Goal: Complete application form

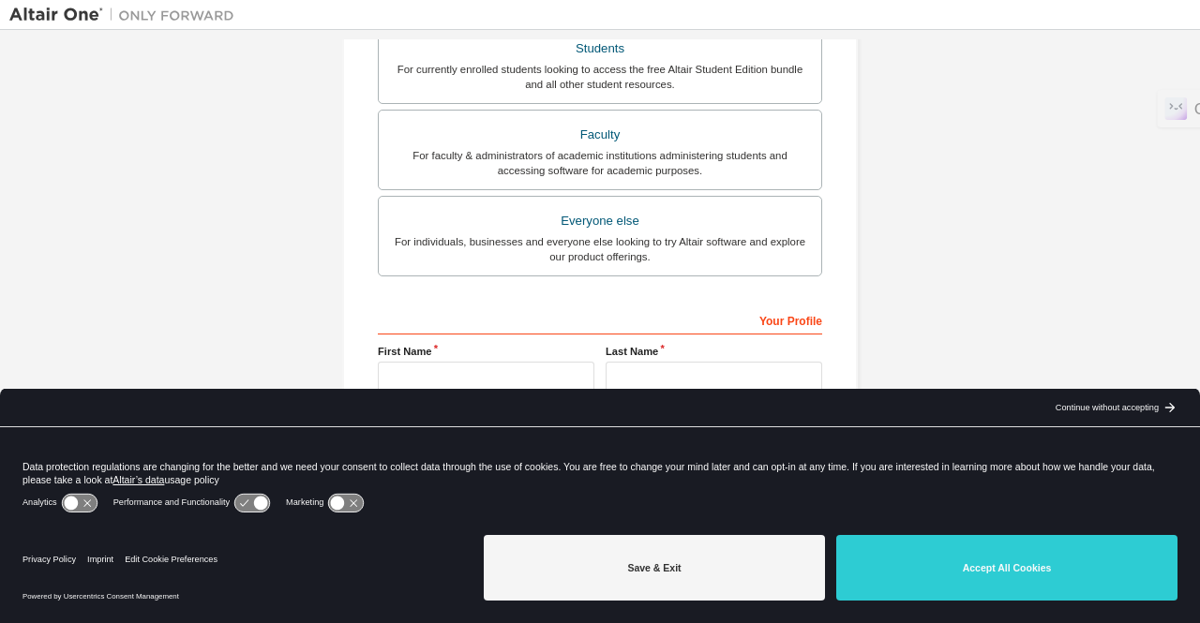
scroll to position [500, 0]
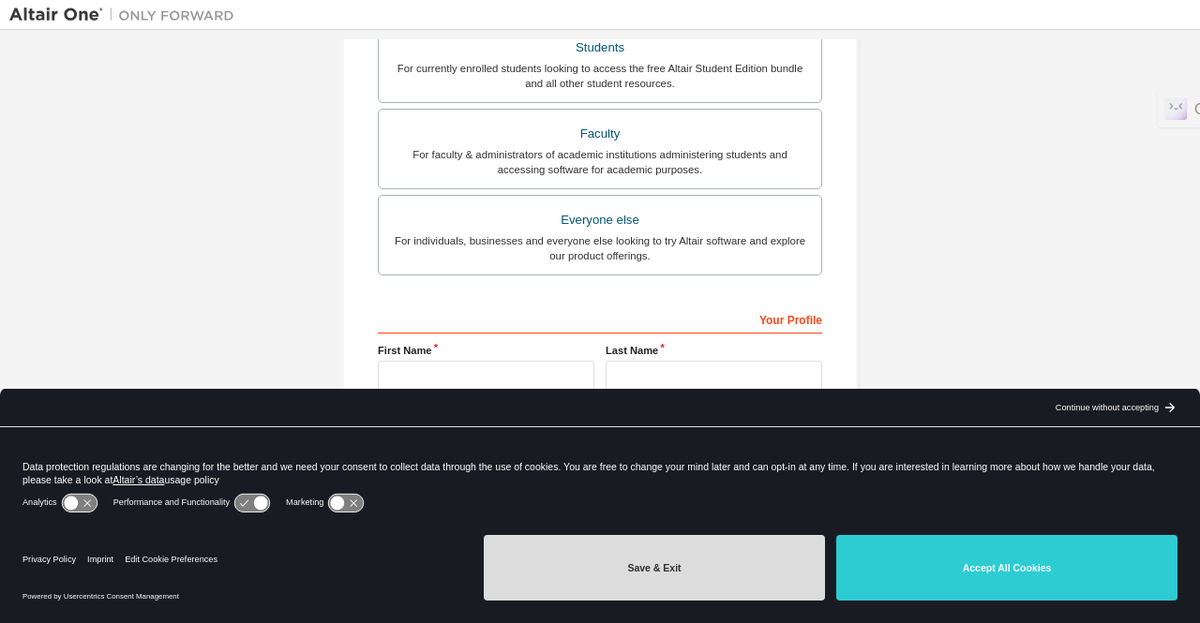
click at [657, 560] on button "Save & Exit" at bounding box center [654, 568] width 341 height 66
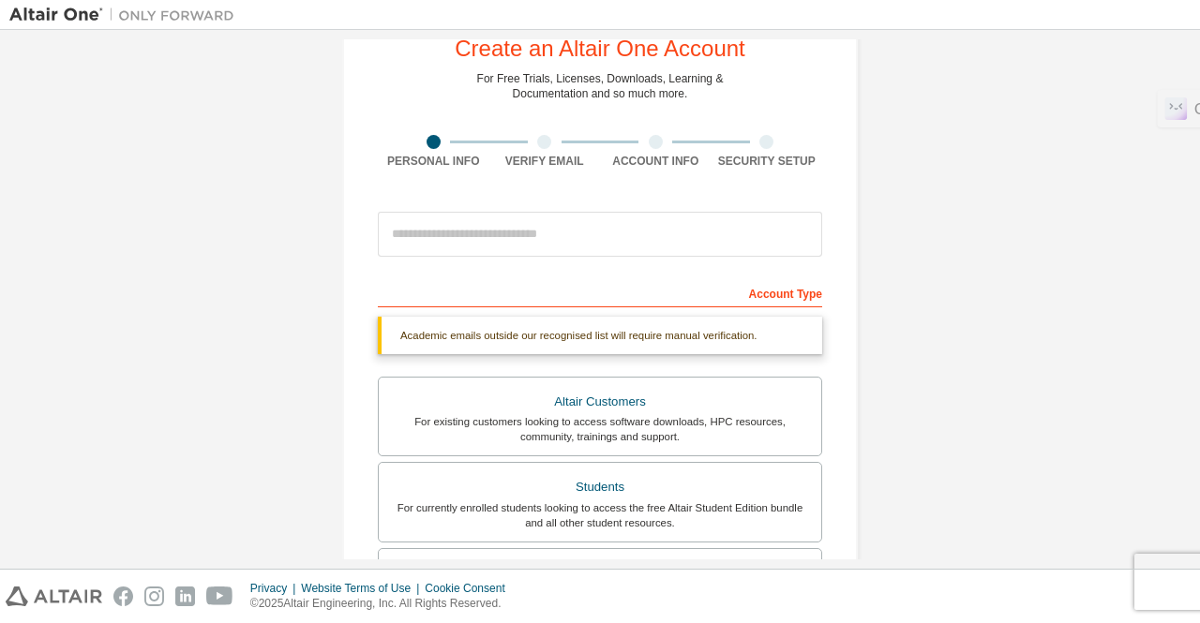
scroll to position [16, 0]
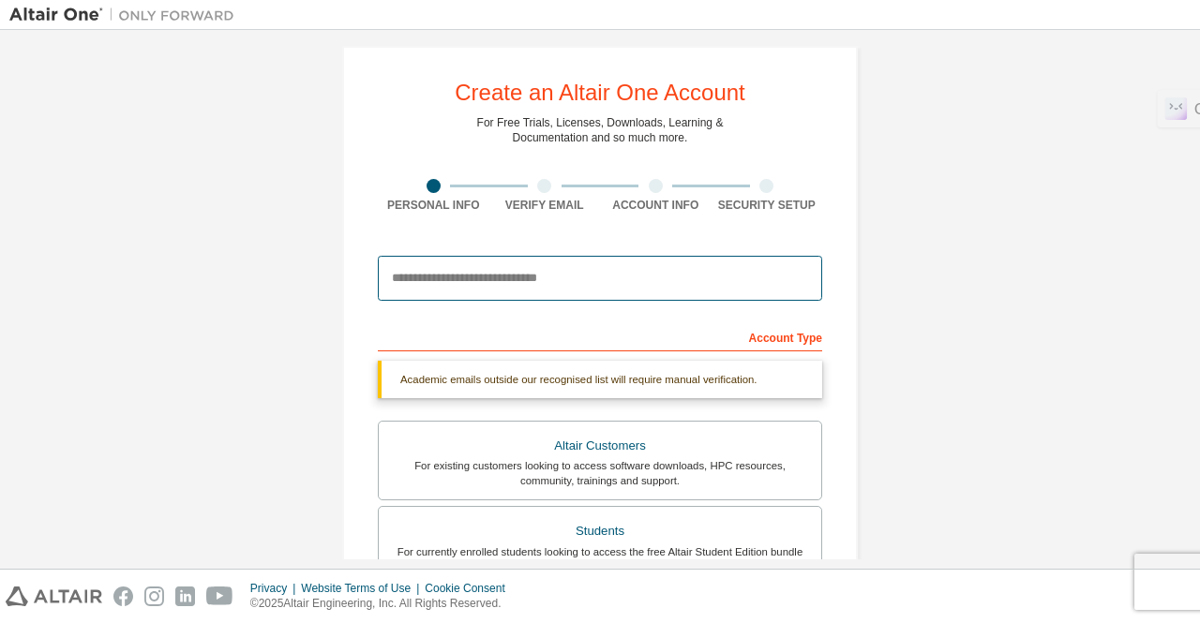
click at [521, 269] on input "email" at bounding box center [600, 278] width 444 height 45
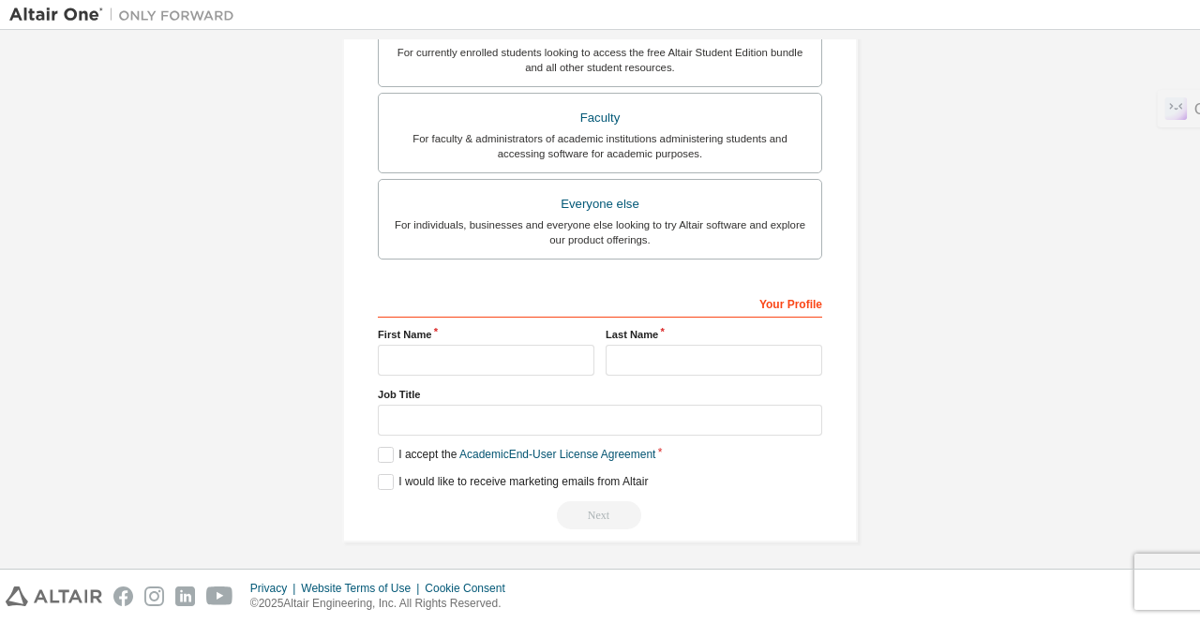
scroll to position [531, 0]
type input "**********"
drag, startPoint x: 561, startPoint y: 376, endPoint x: 560, endPoint y: 352, distance: 24.4
click at [560, 369] on div "Your Profile First Name Last Name Job Title Please provide State/Province to he…" at bounding box center [600, 409] width 444 height 243
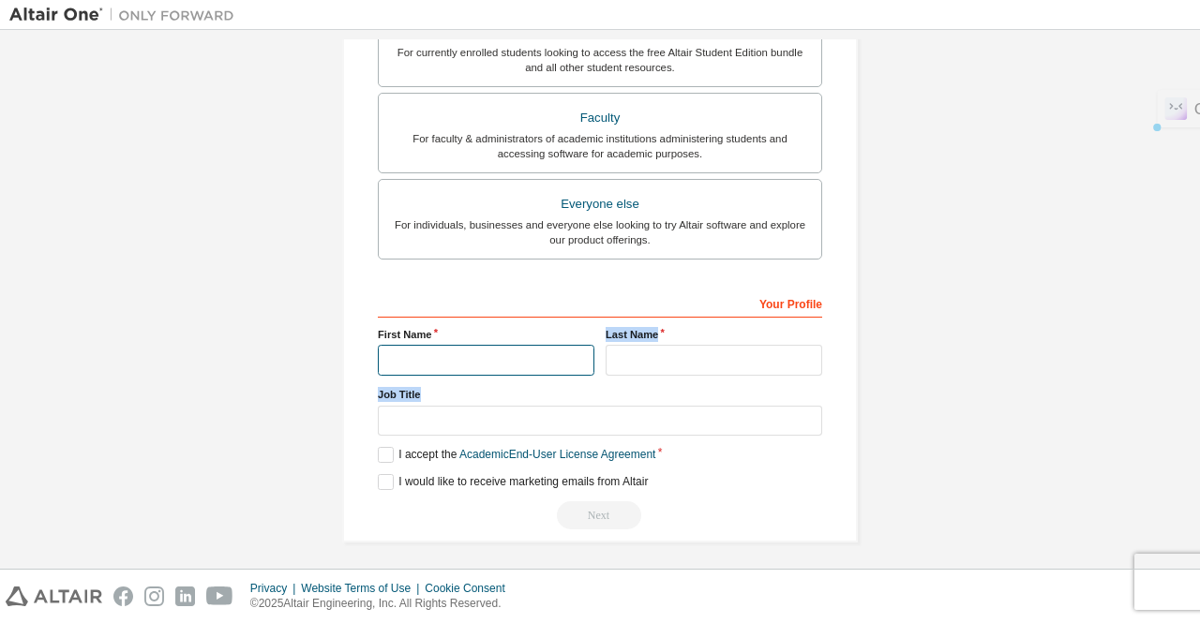
click at [560, 352] on input "text" at bounding box center [486, 360] width 217 height 31
type input "*********"
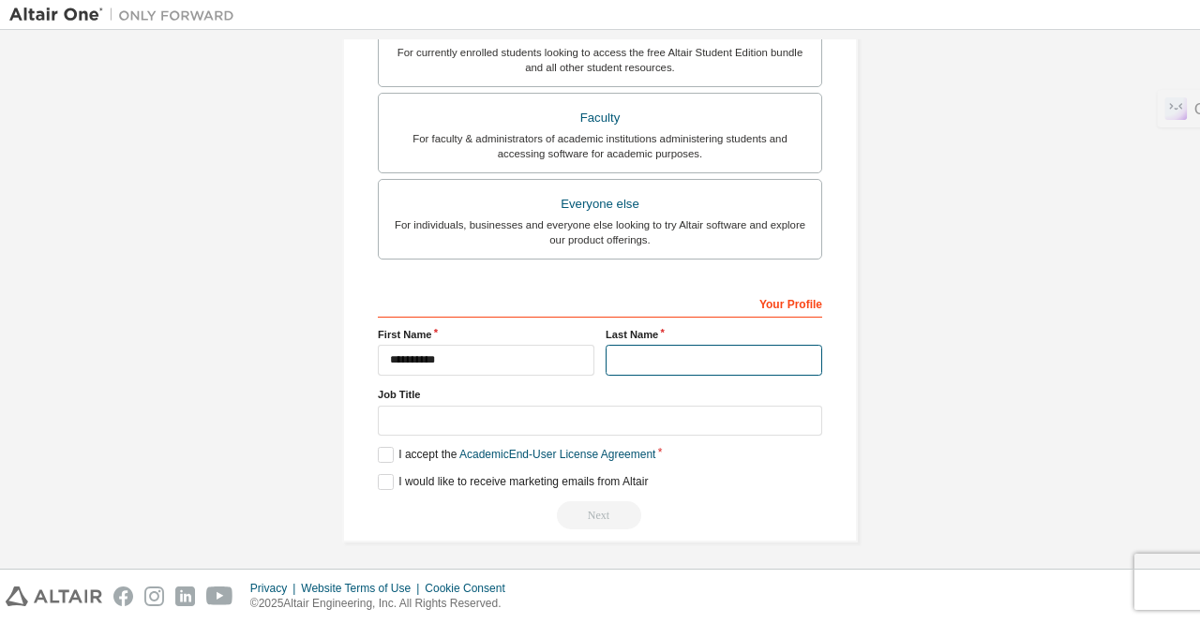
click at [639, 358] on input "text" at bounding box center [714, 360] width 217 height 31
type input "*****"
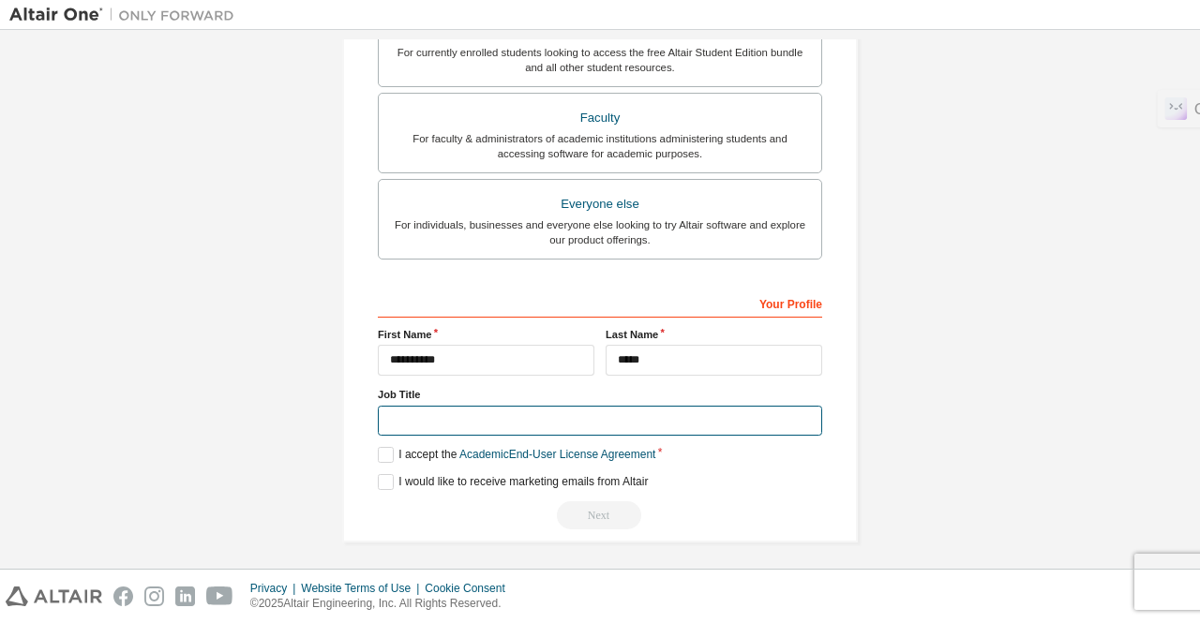
click at [611, 414] on input "text" at bounding box center [600, 421] width 444 height 31
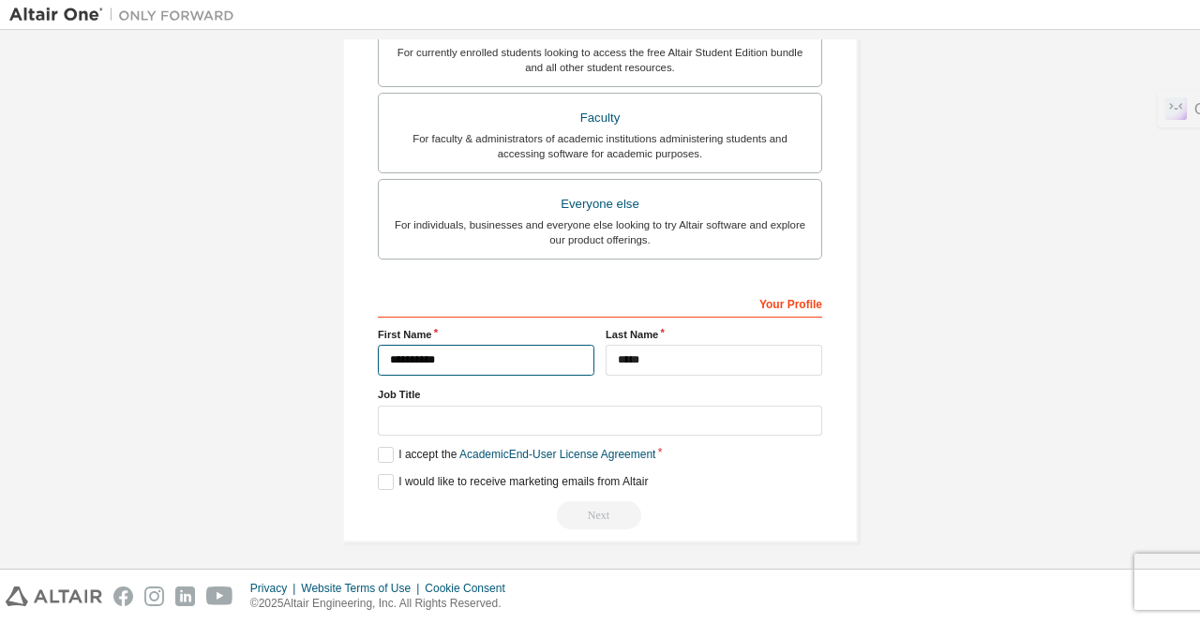
click at [459, 357] on input "*********" at bounding box center [486, 360] width 217 height 31
click at [388, 447] on label "I accept the Academic End-User License Agreement" at bounding box center [517, 455] width 278 height 16
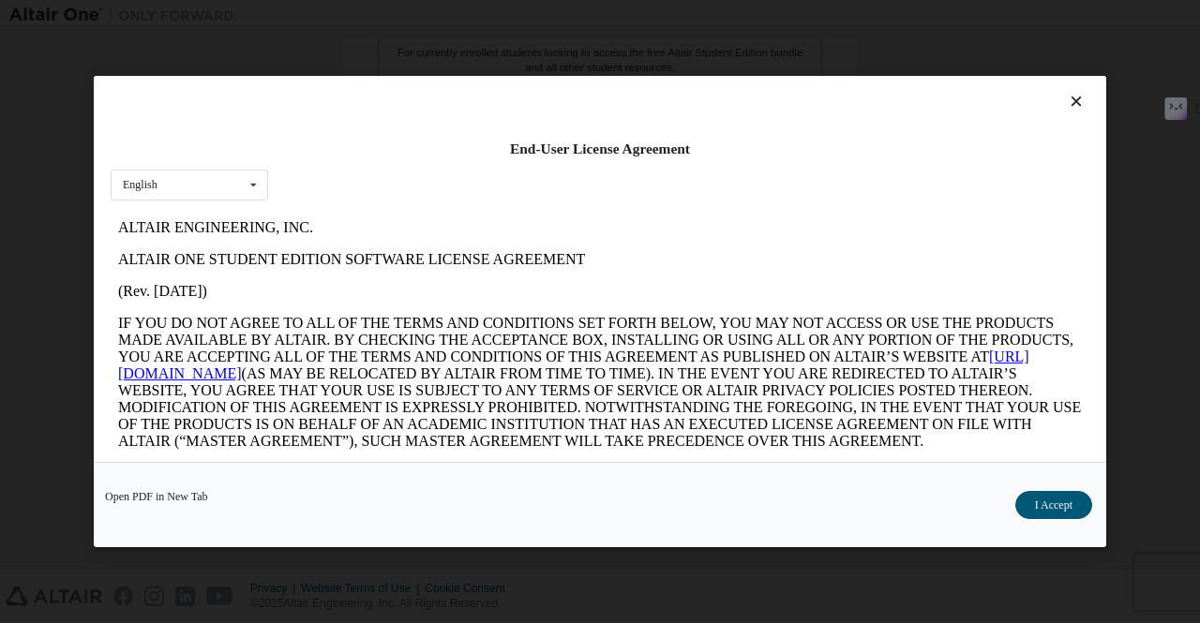
scroll to position [0, 0]
click at [1058, 507] on button "I Accept" at bounding box center [1053, 505] width 77 height 28
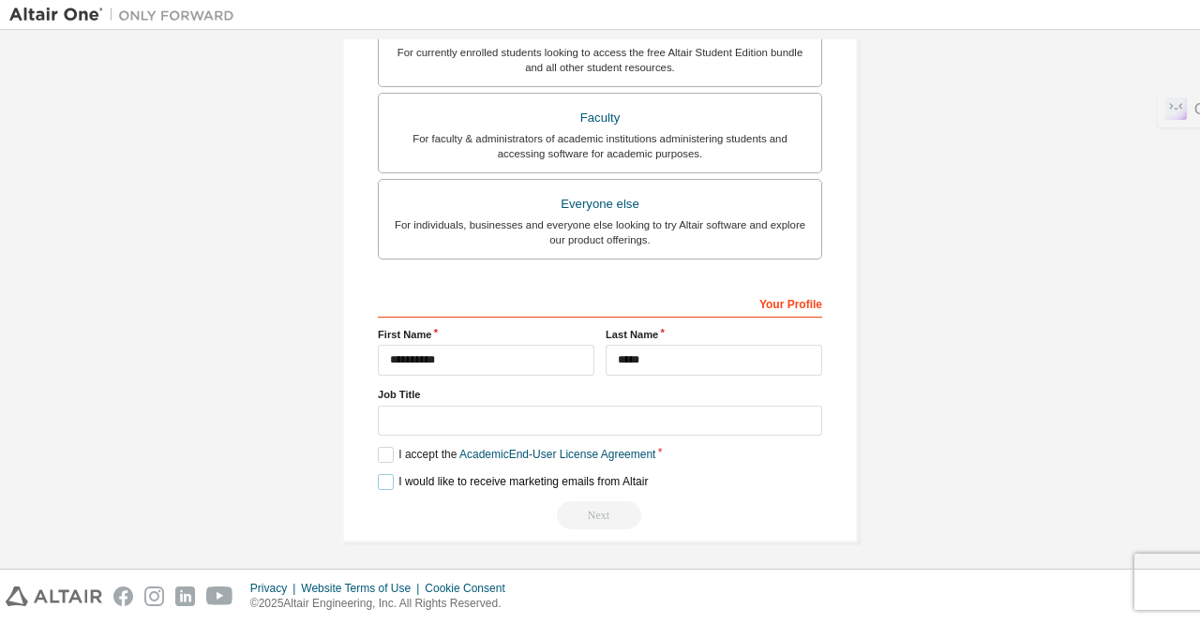
click at [386, 475] on label "I would like to receive marketing emails from Altair" at bounding box center [513, 482] width 270 height 16
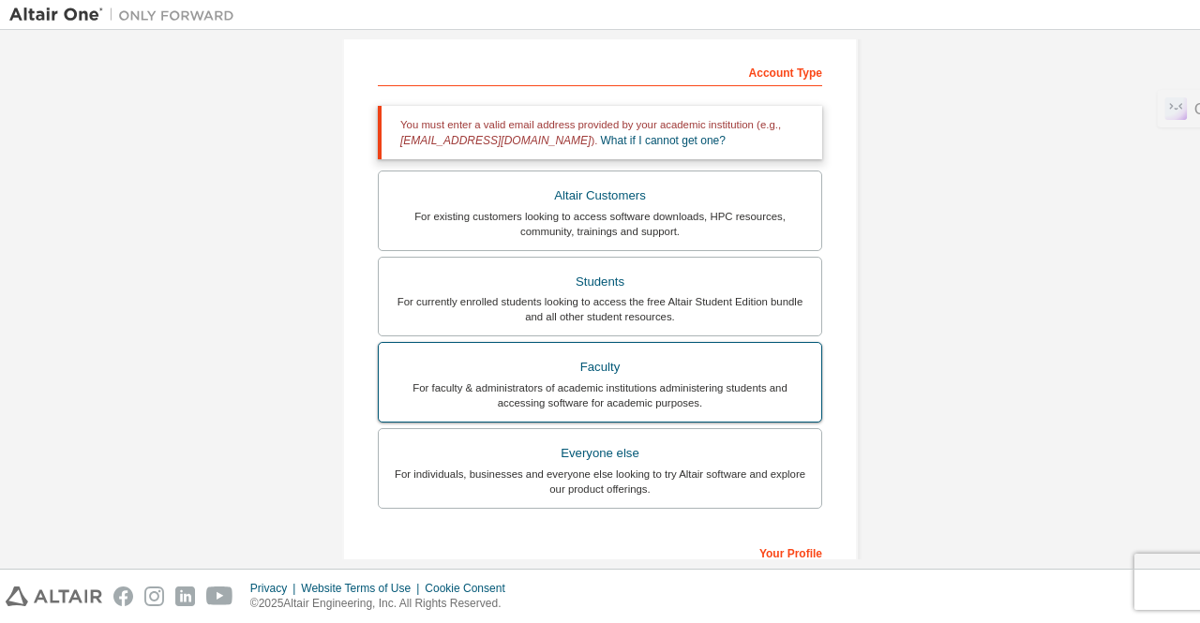
scroll to position [31, 0]
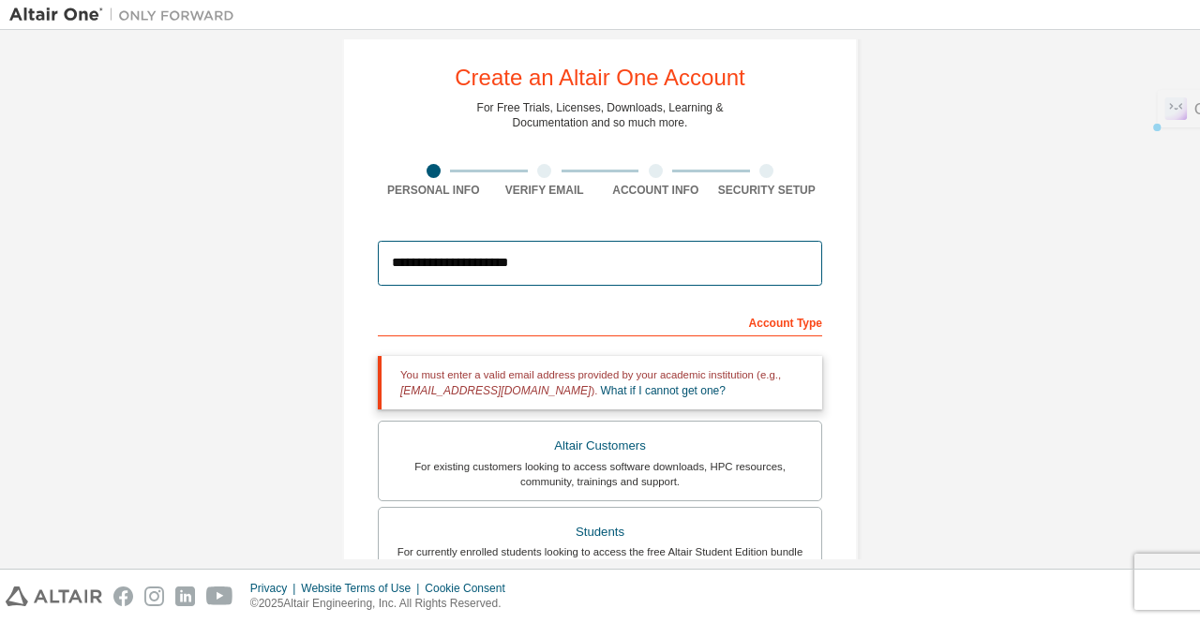
drag, startPoint x: 554, startPoint y: 263, endPoint x: 376, endPoint y: 274, distance: 178.4
click at [378, 274] on input "**********" at bounding box center [600, 263] width 444 height 45
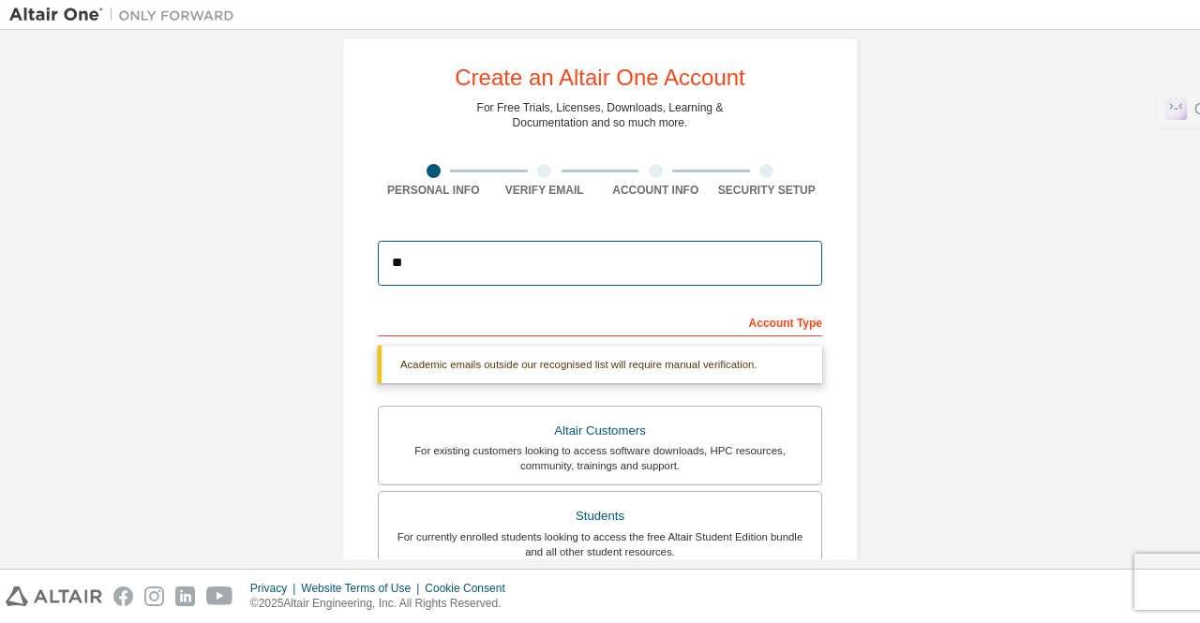
type input "*"
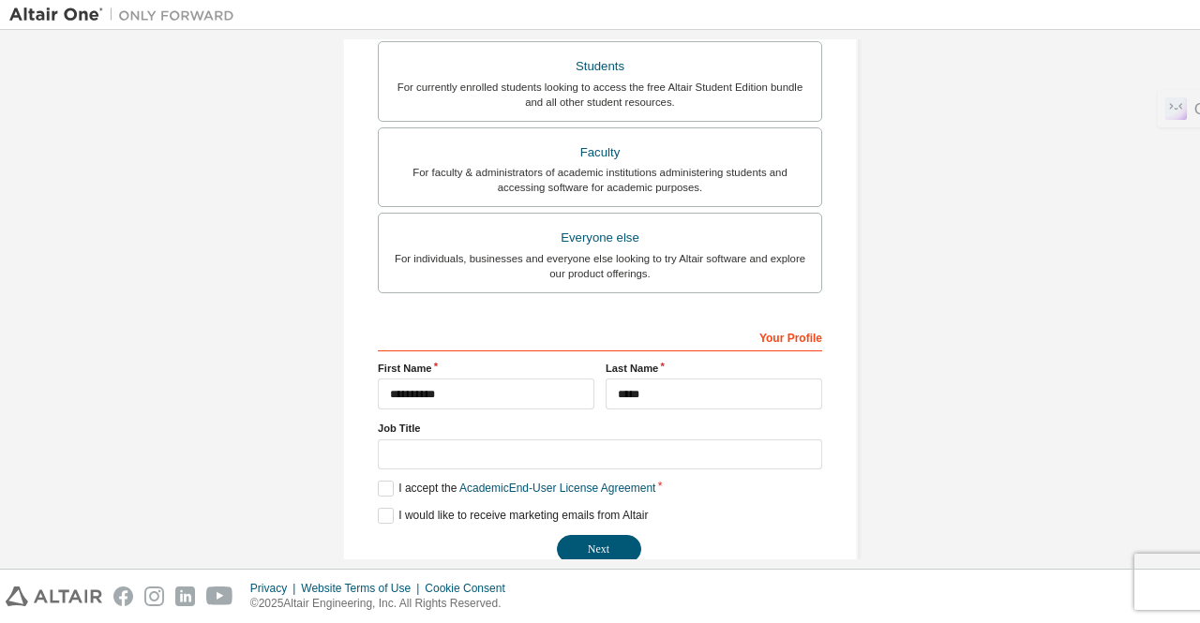
scroll to position [467, 0]
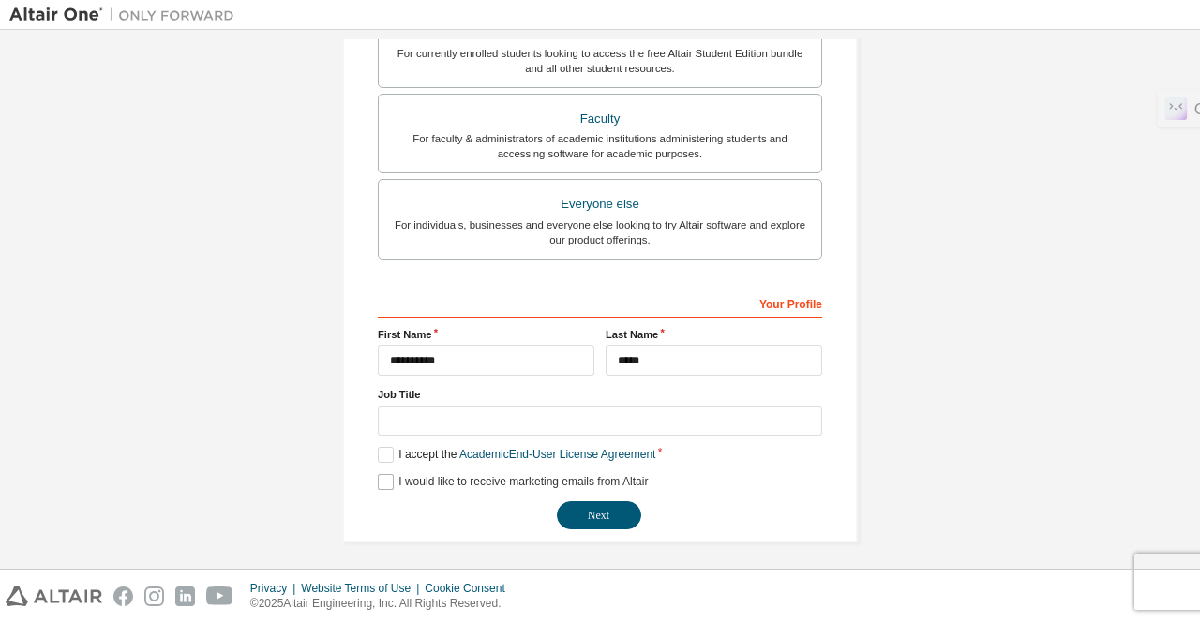
type input "**********"
click at [378, 480] on label "I would like to receive marketing emails from Altair" at bounding box center [513, 482] width 270 height 16
click at [587, 502] on button "Next" at bounding box center [599, 516] width 84 height 28
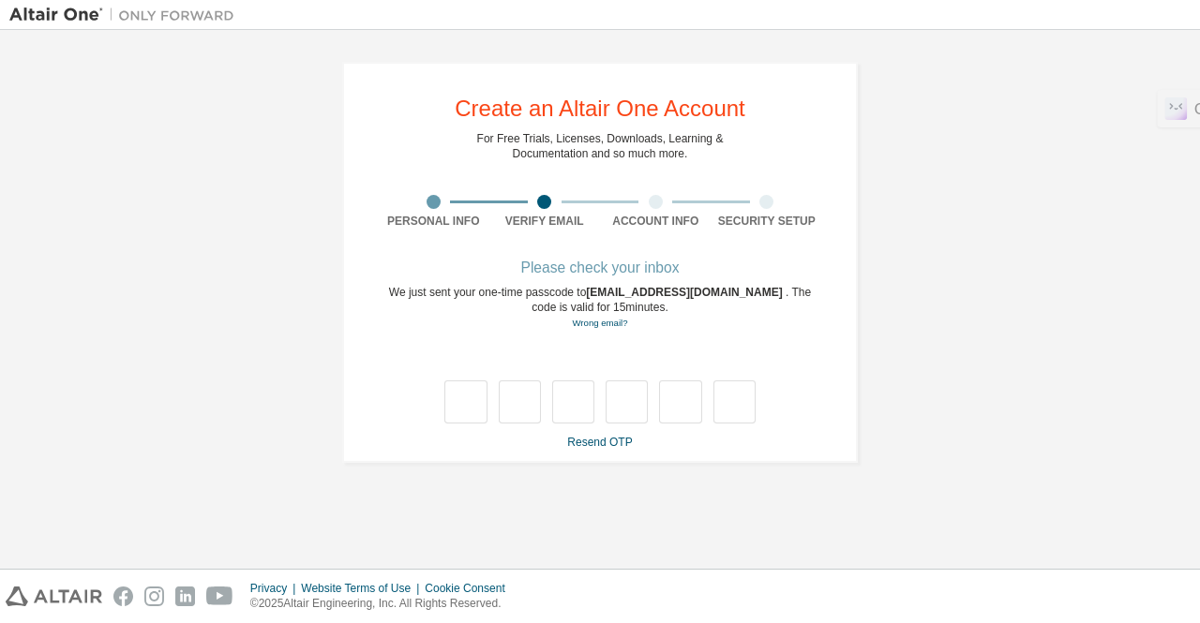
scroll to position [0, 0]
type input "*"
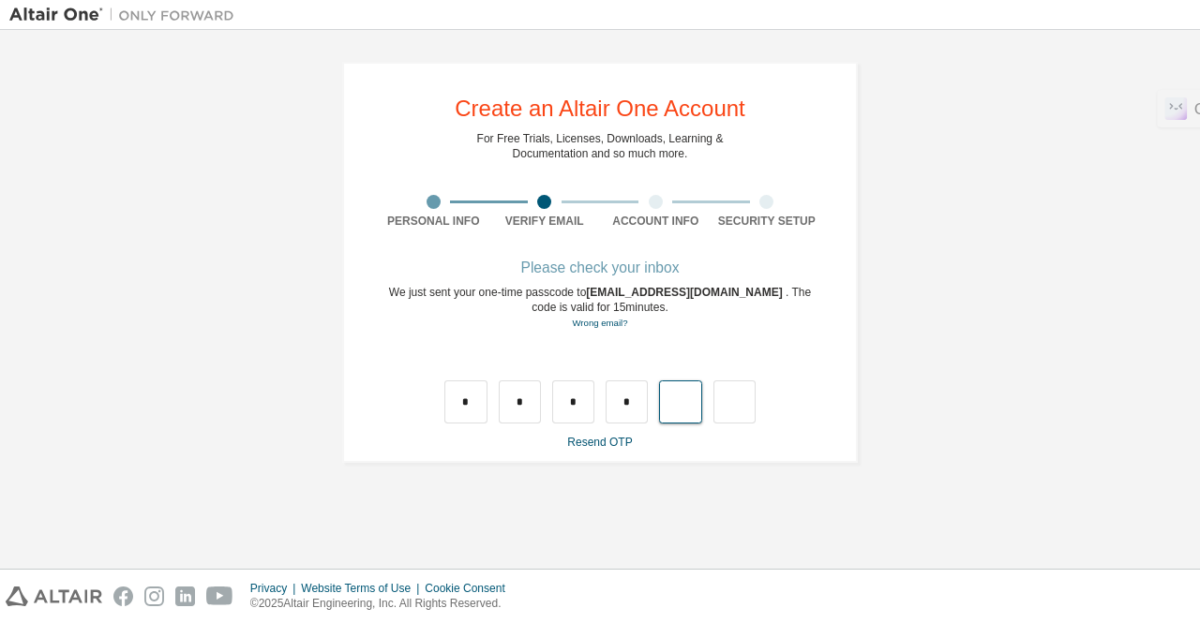
type input "*"
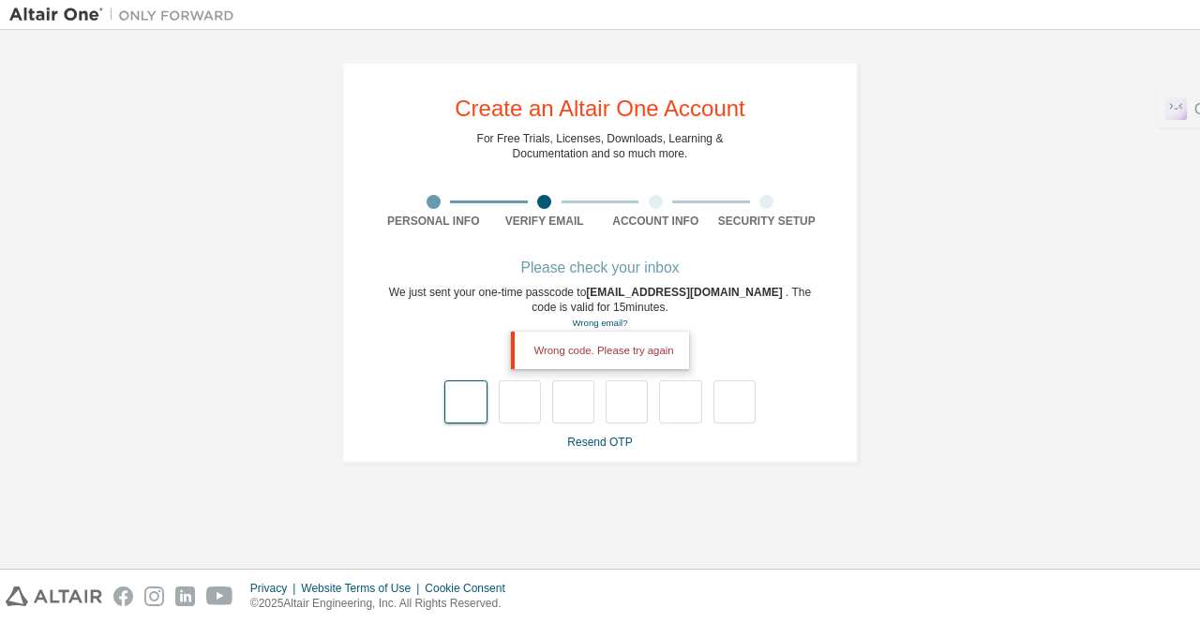
click at [456, 412] on input "text" at bounding box center [465, 402] width 42 height 43
type input "*"
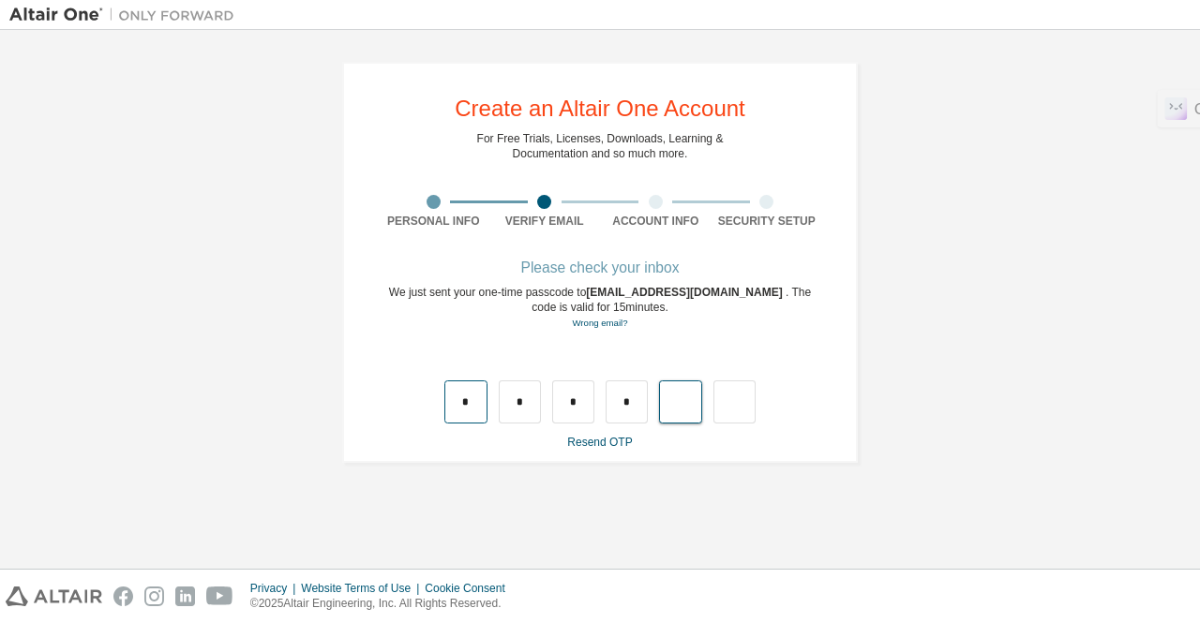
type input "*"
